Goal: Task Accomplishment & Management: Use online tool/utility

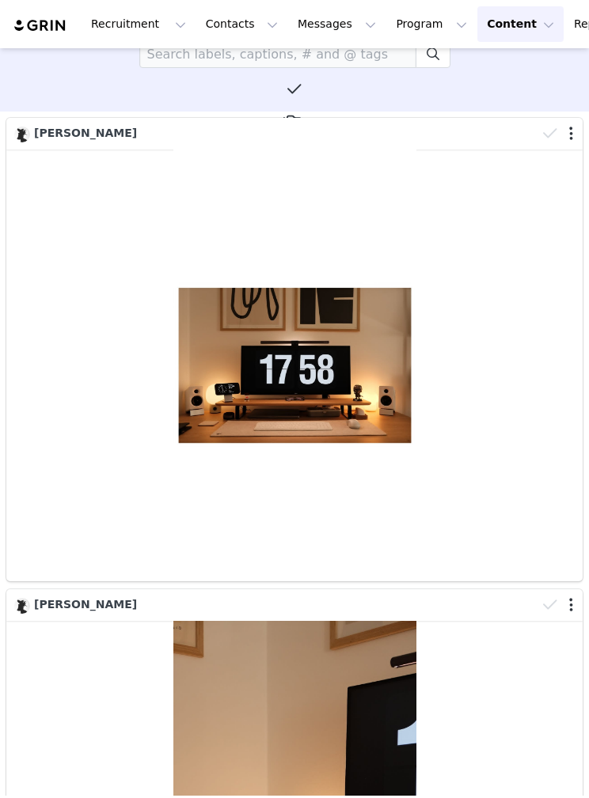
click at [334, 34] on button "Messages Messages" at bounding box center [336, 24] width 97 height 36
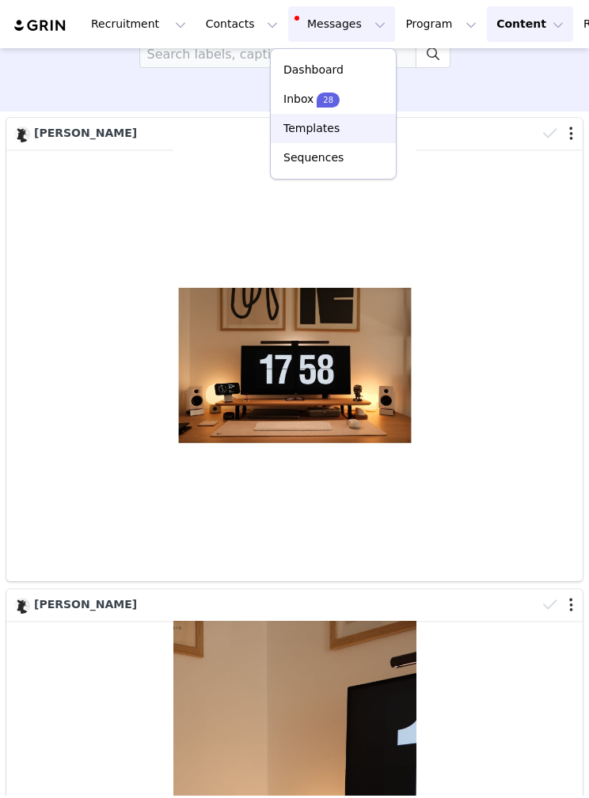
click at [308, 118] on link "Templates" at bounding box center [333, 128] width 125 height 29
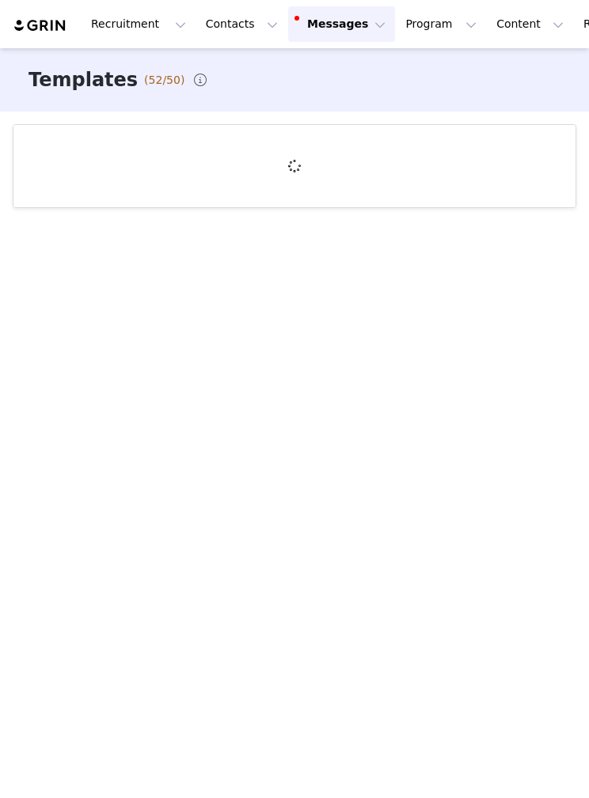
click at [346, 34] on button "Messages Messages" at bounding box center [341, 24] width 107 height 36
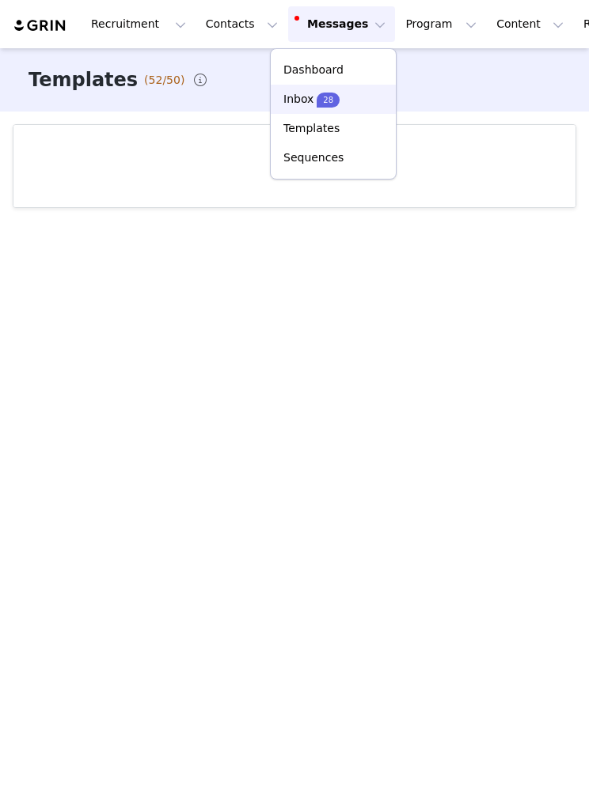
click at [307, 104] on p "Inbox" at bounding box center [298, 99] width 30 height 17
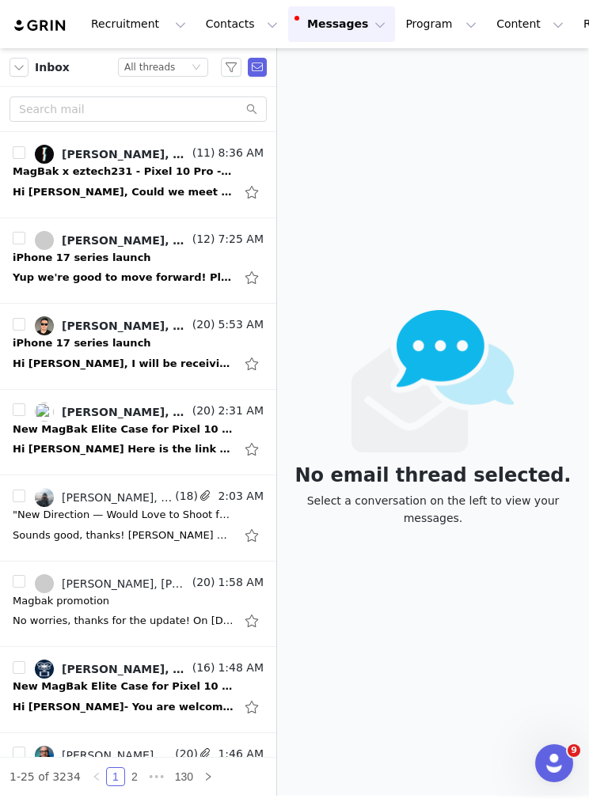
click at [154, 199] on div "Hi [PERSON_NAME], Could we meet at an even $1k? [PERSON_NAME] would be happy mo…" at bounding box center [124, 192] width 222 height 16
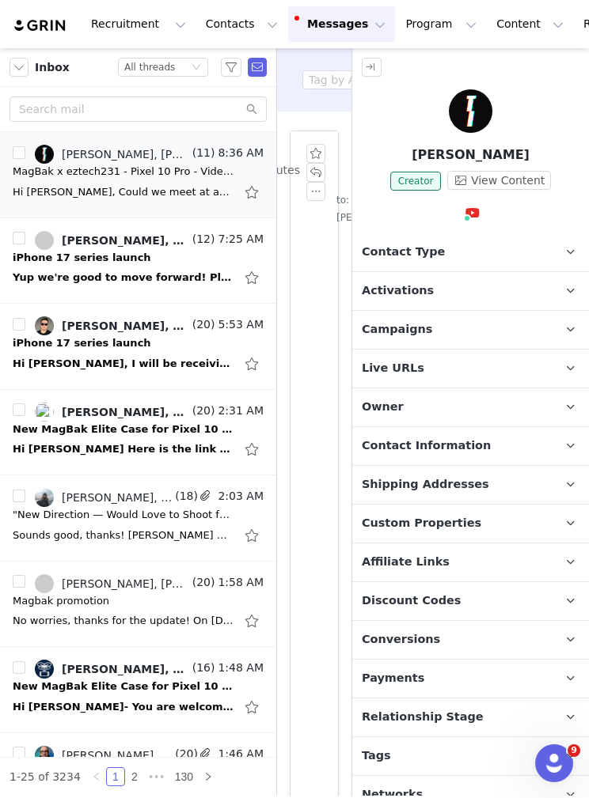
click at [201, 155] on button "button" at bounding box center [197, 154] width 19 height 19
click at [368, 70] on button "button" at bounding box center [372, 67] width 20 height 19
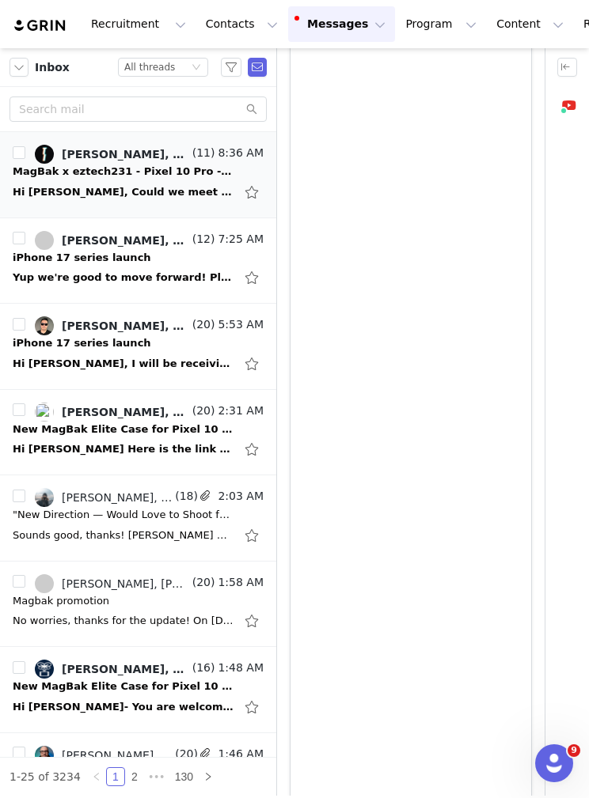
scroll to position [972, 0]
